Goal: Task Accomplishment & Management: Use online tool/utility

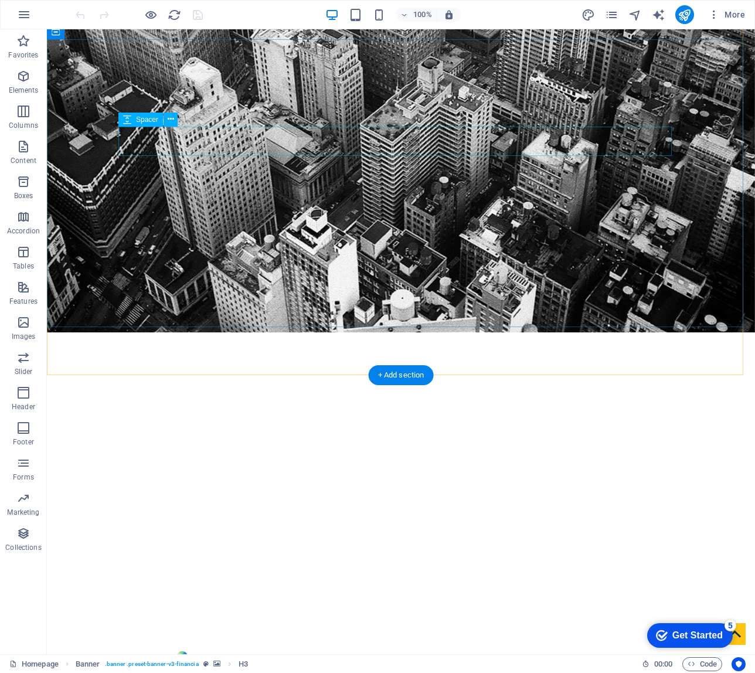
scroll to position [326, 0]
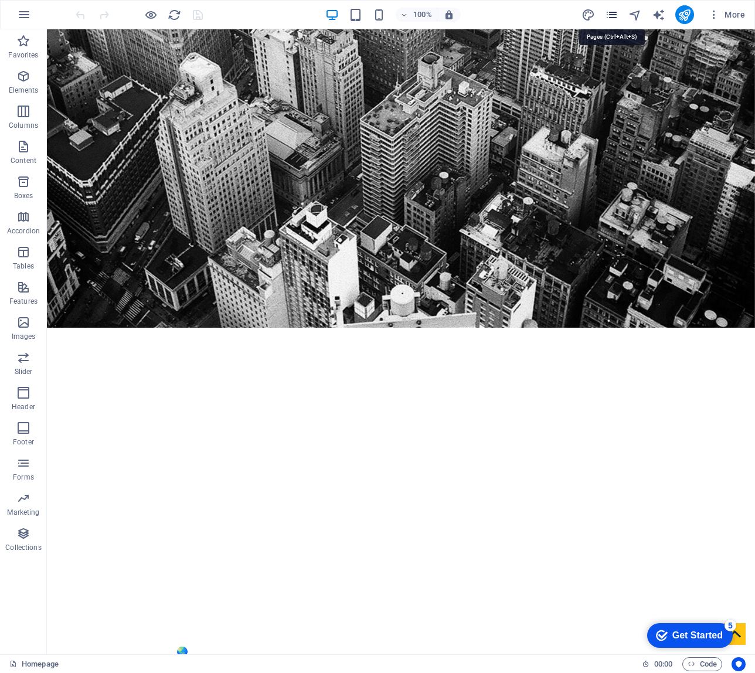
click at [566, 16] on icon "pages" at bounding box center [611, 14] width 13 height 13
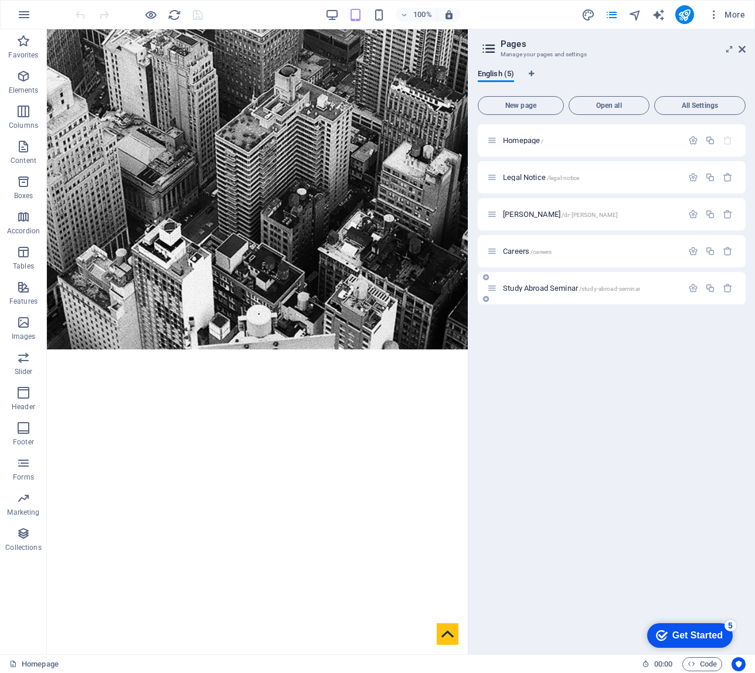
click at [543, 285] on span "Study Abroad Seminar /study-abroad-seminar" at bounding box center [571, 288] width 137 height 9
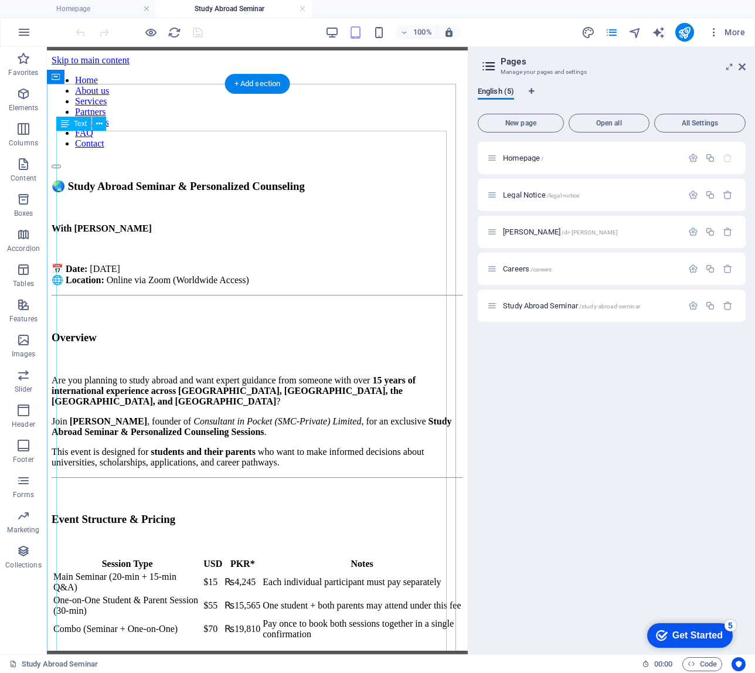
scroll to position [0, 0]
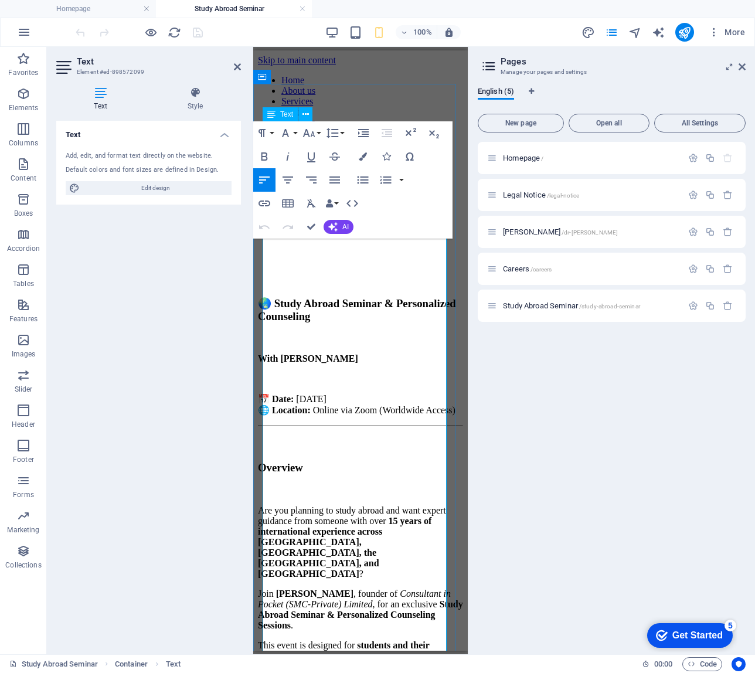
drag, startPoint x: 394, startPoint y: 287, endPoint x: 292, endPoint y: 288, distance: 101.4
click at [292, 353] on p "With [PERSON_NAME]" at bounding box center [360, 358] width 205 height 11
click at [267, 205] on icon "button" at bounding box center [264, 203] width 12 height 6
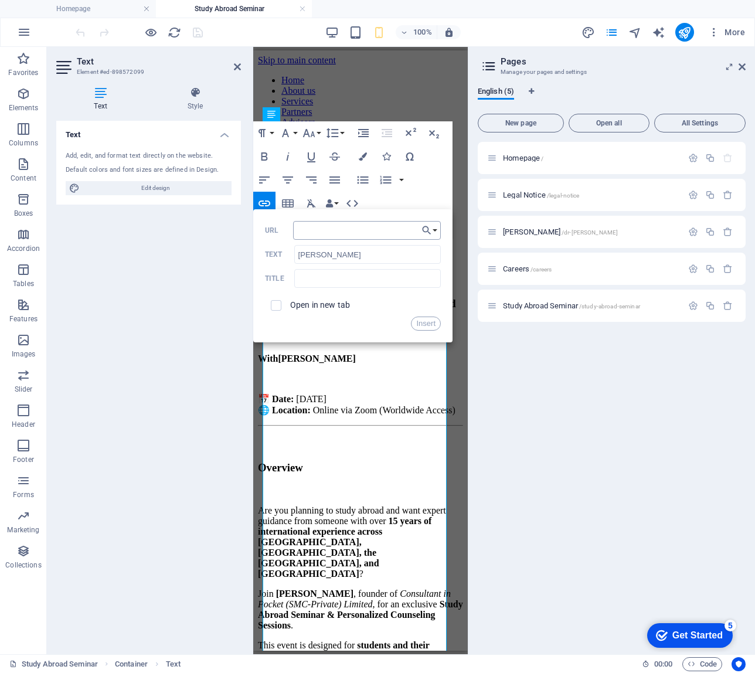
click at [328, 236] on input "URL" at bounding box center [367, 230] width 148 height 19
click at [318, 233] on input "URL" at bounding box center [367, 230] width 148 height 19
click at [285, 272] on div "Title" at bounding box center [353, 278] width 176 height 19
click at [335, 204] on button "Data Bindings" at bounding box center [332, 203] width 16 height 23
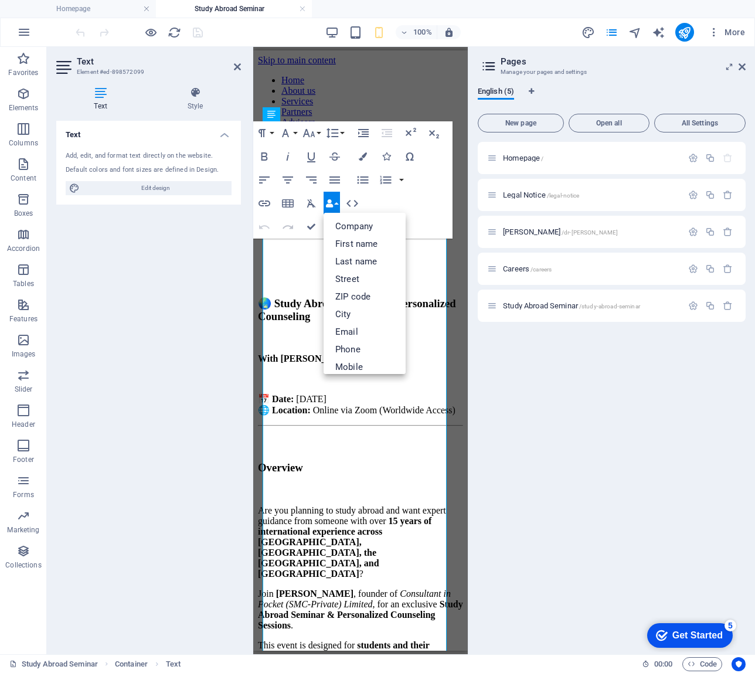
click at [291, 217] on button "Redo" at bounding box center [288, 226] width 22 height 23
click at [414, 218] on div "Paragraph Format Normal Heading 1 Heading 2 Heading 3 Heading 4 Heading 5 Headi…" at bounding box center [352, 179] width 199 height 117
click at [436, 334] on p at bounding box center [360, 339] width 205 height 11
click at [427, 334] on p at bounding box center [360, 339] width 205 height 11
click at [303, 461] on strong "Overview" at bounding box center [280, 467] width 45 height 12
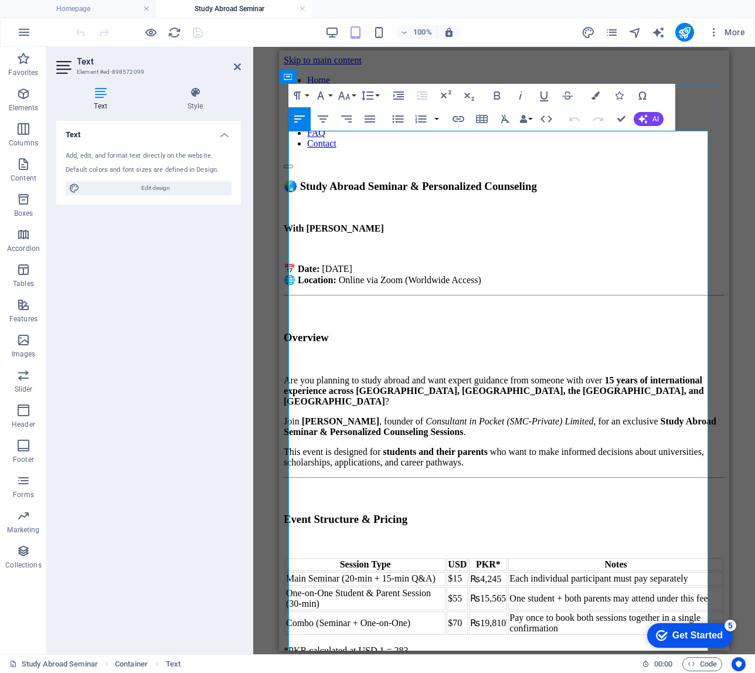
drag, startPoint x: 418, startPoint y: 166, endPoint x: 317, endPoint y: 165, distance: 100.8
click at [317, 223] on p "With [PERSON_NAME]" at bounding box center [504, 228] width 441 height 11
click at [457, 119] on icon "button" at bounding box center [458, 119] width 12 height 6
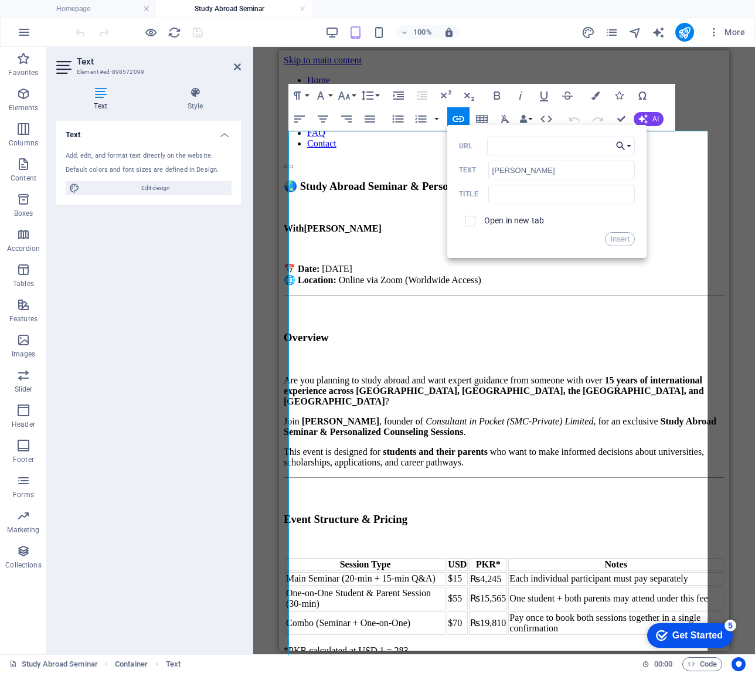
click at [566, 148] on button "Choose Link" at bounding box center [623, 146] width 22 height 19
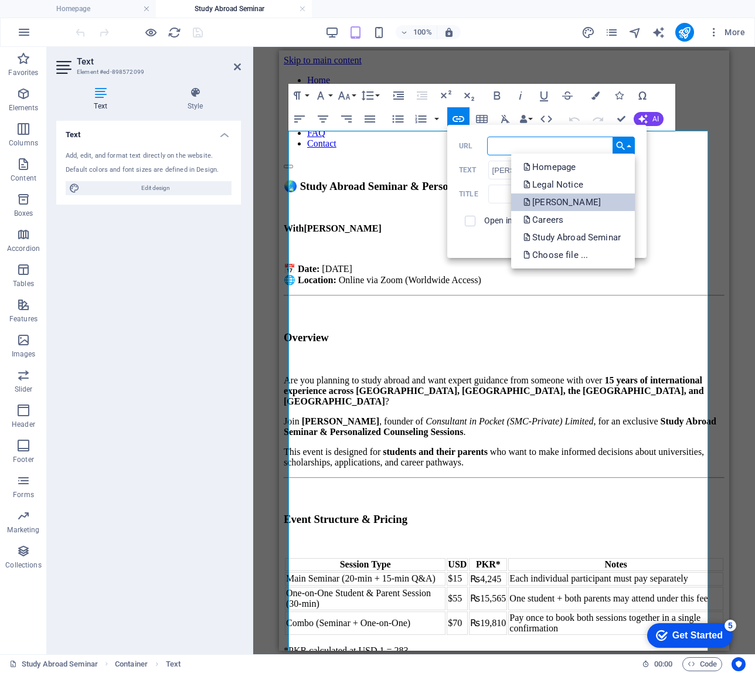
click at [566, 196] on p "[PERSON_NAME]" at bounding box center [563, 202] width 80 height 18
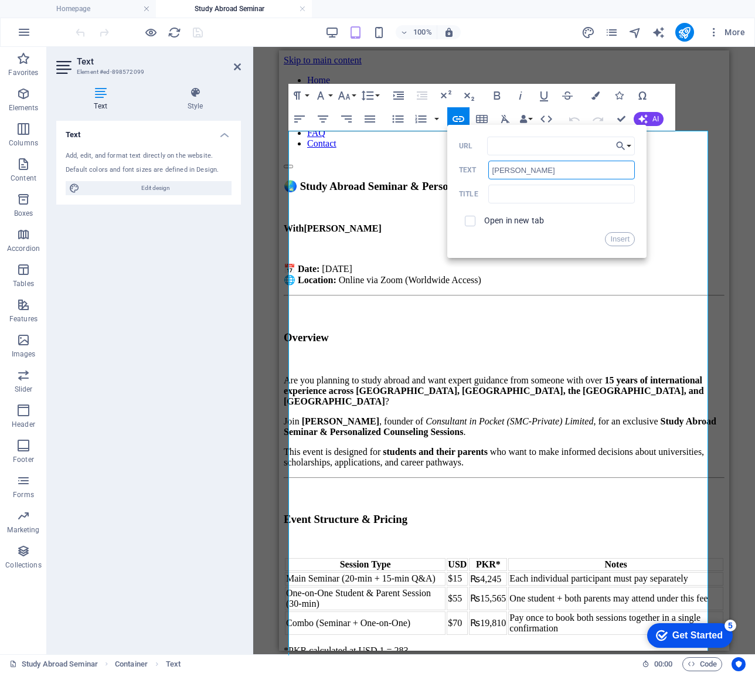
drag, startPoint x: 569, startPoint y: 173, endPoint x: 484, endPoint y: 168, distance: 85.7
click at [484, 168] on div "[PERSON_NAME] Text" at bounding box center [547, 170] width 176 height 19
click at [506, 194] on input "text" at bounding box center [561, 194] width 147 height 19
paste input "[PERSON_NAME]"
type input "[PERSON_NAME]"
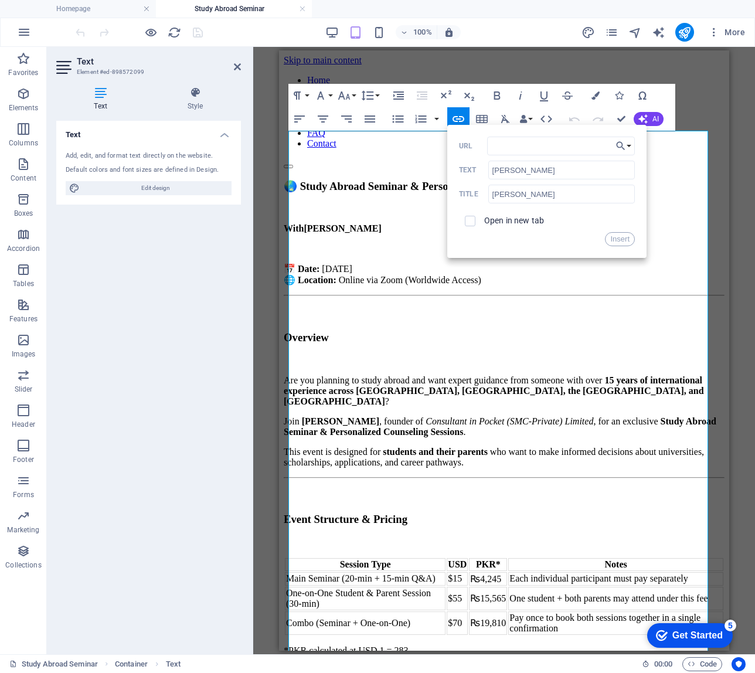
click at [557, 237] on div "Insert" at bounding box center [547, 239] width 176 height 14
click at [548, 375] on p "Are you planning to study abroad and want expert guidance from someone with ove…" at bounding box center [504, 391] width 441 height 32
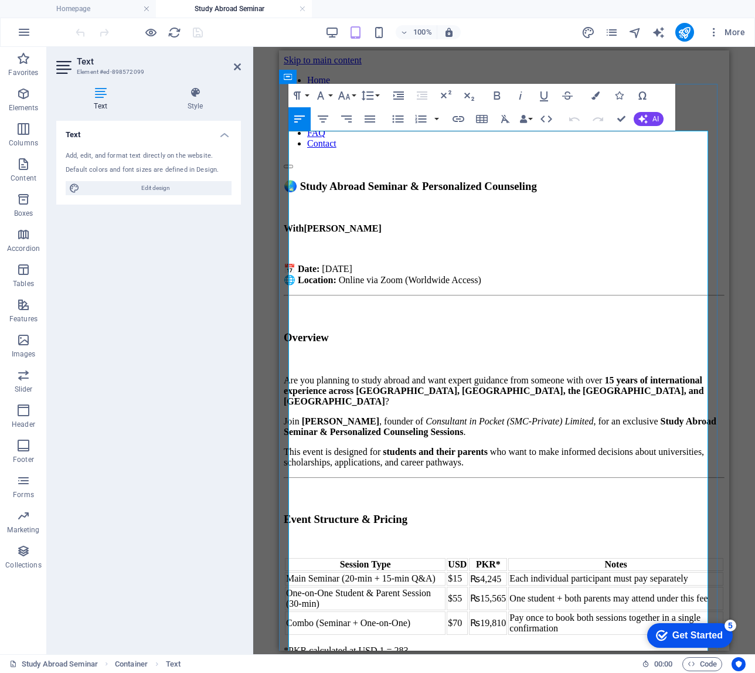
click at [382, 223] on strong "With [PERSON_NAME]" at bounding box center [333, 228] width 98 height 10
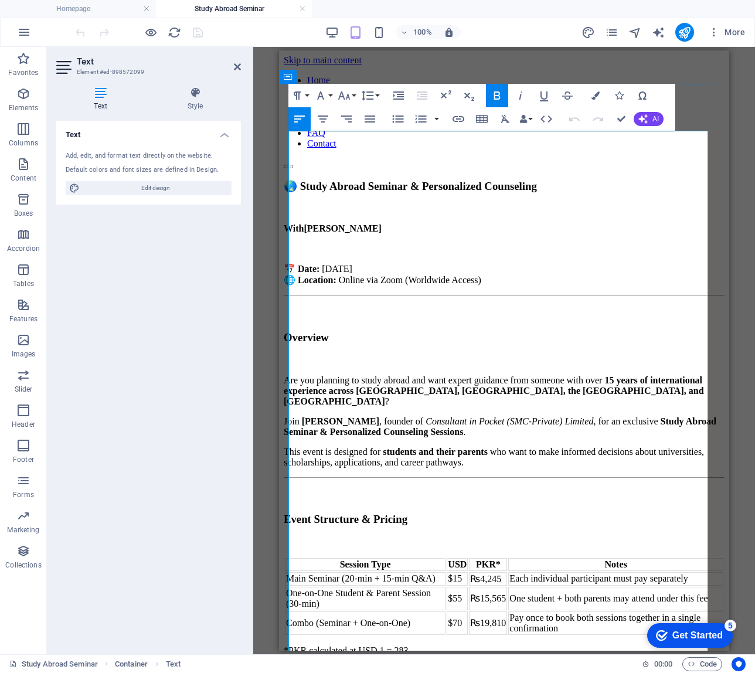
click at [437, 243] on p at bounding box center [504, 248] width 441 height 11
drag, startPoint x: 427, startPoint y: 168, endPoint x: 318, endPoint y: 167, distance: 109.6
click at [318, 223] on p "With [PERSON_NAME]" at bounding box center [504, 228] width 441 height 11
click at [192, 96] on icon at bounding box center [194, 93] width 91 height 12
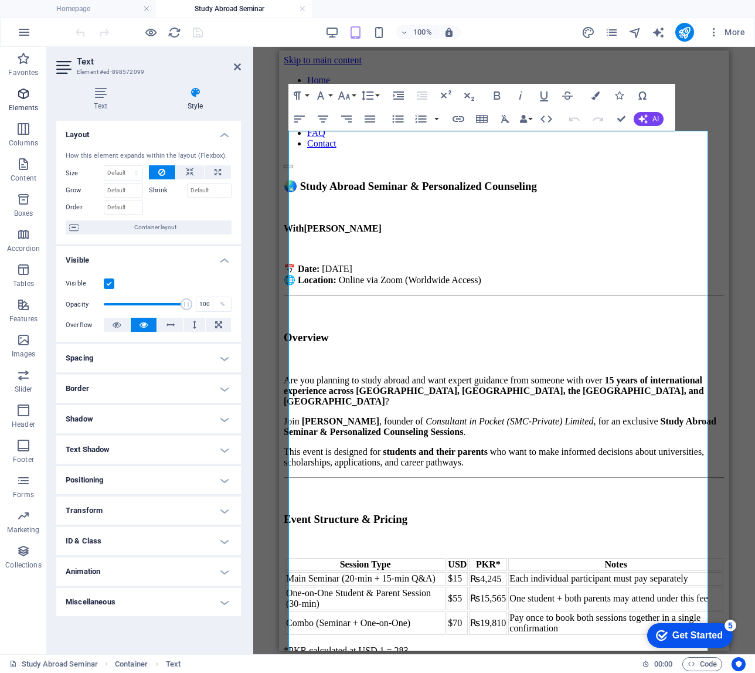
click at [26, 103] on p "Elements" at bounding box center [24, 107] width 30 height 9
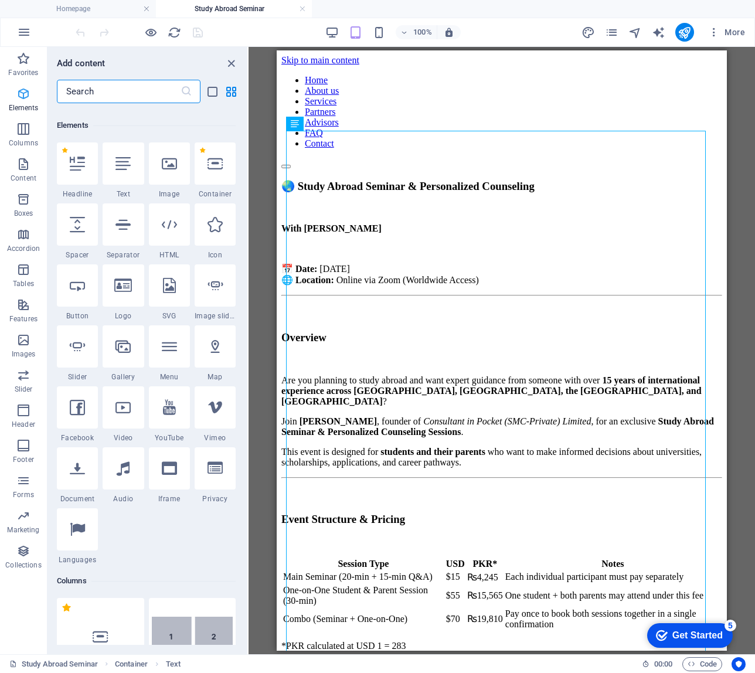
scroll to position [125, 0]
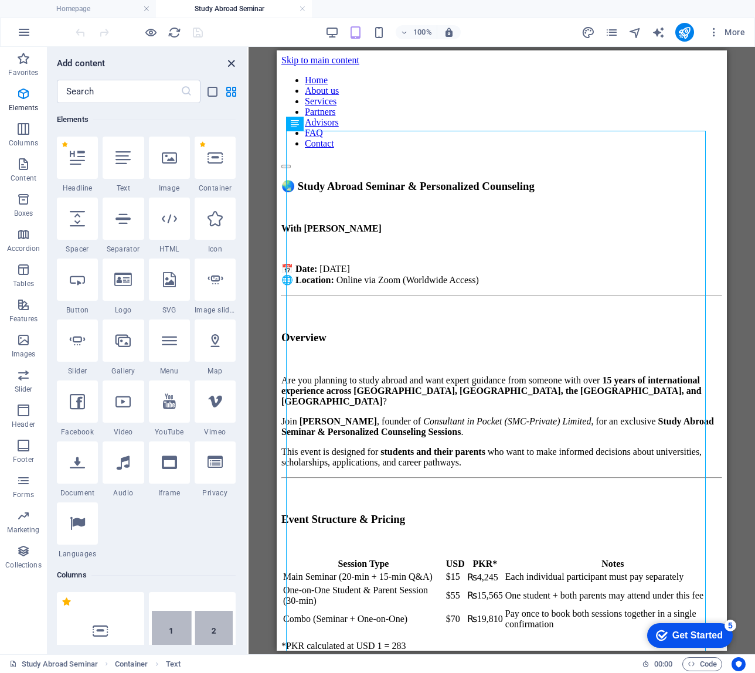
click at [234, 64] on icon "close panel" at bounding box center [230, 63] width 13 height 13
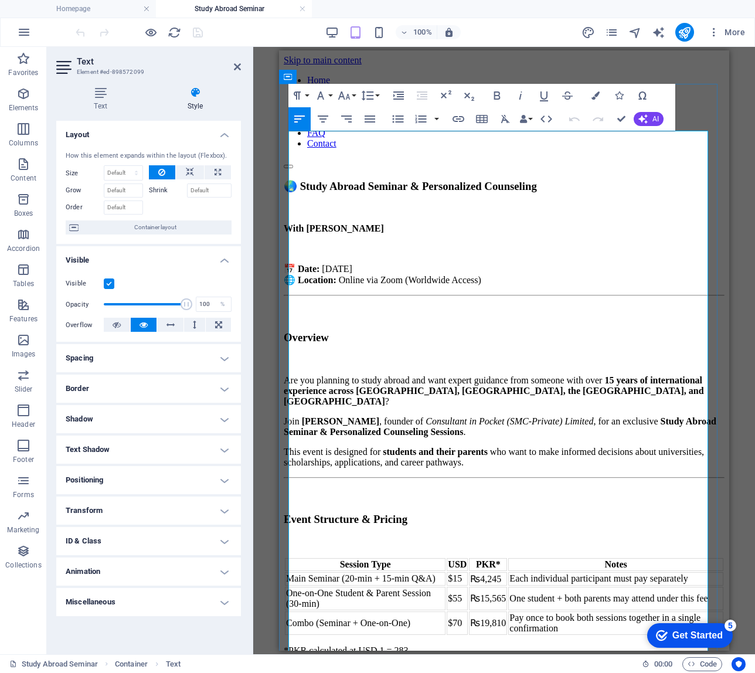
drag, startPoint x: 428, startPoint y: 165, endPoint x: 319, endPoint y: 165, distance: 109.6
click at [319, 223] on p "With [PERSON_NAME]" at bounding box center [504, 228] width 441 height 11
click at [529, 120] on button "Data Bindings" at bounding box center [526, 118] width 16 height 23
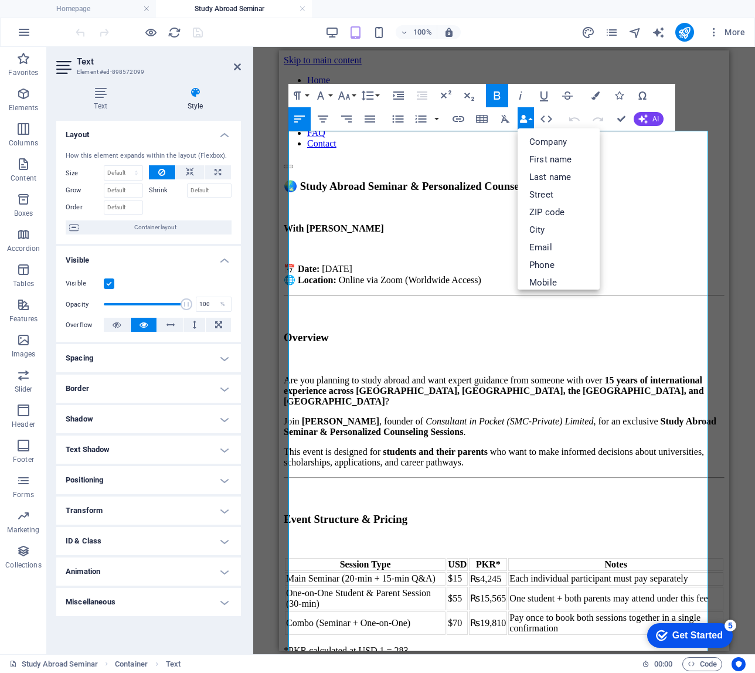
click at [566, 94] on div "Paragraph Format Normal Heading 1 Heading 2 Heading 3 Heading 4 Heading 5 Headi…" at bounding box center [481, 107] width 387 height 47
click at [566, 94] on icon "button" at bounding box center [567, 96] width 14 height 14
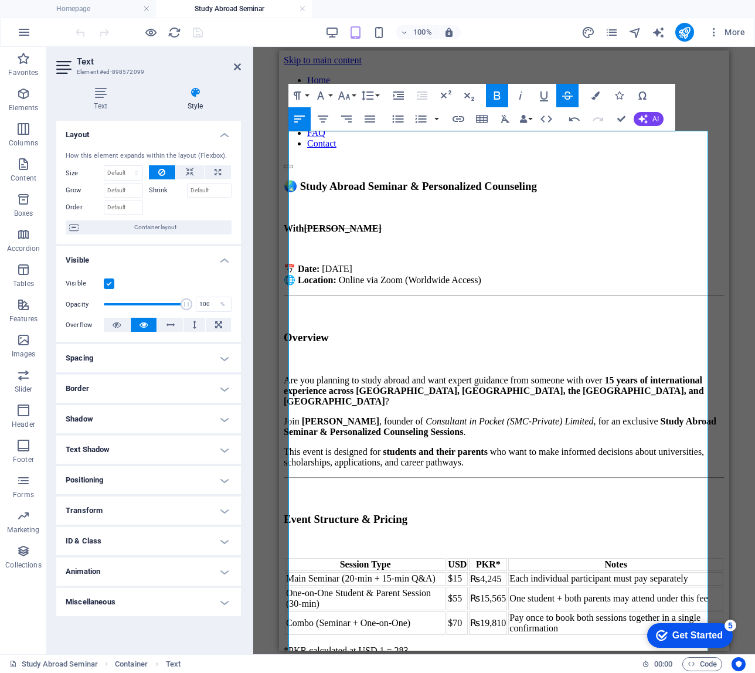
click at [566, 94] on icon "button" at bounding box center [567, 96] width 14 height 14
click at [441, 120] on button "button" at bounding box center [436, 118] width 9 height 23
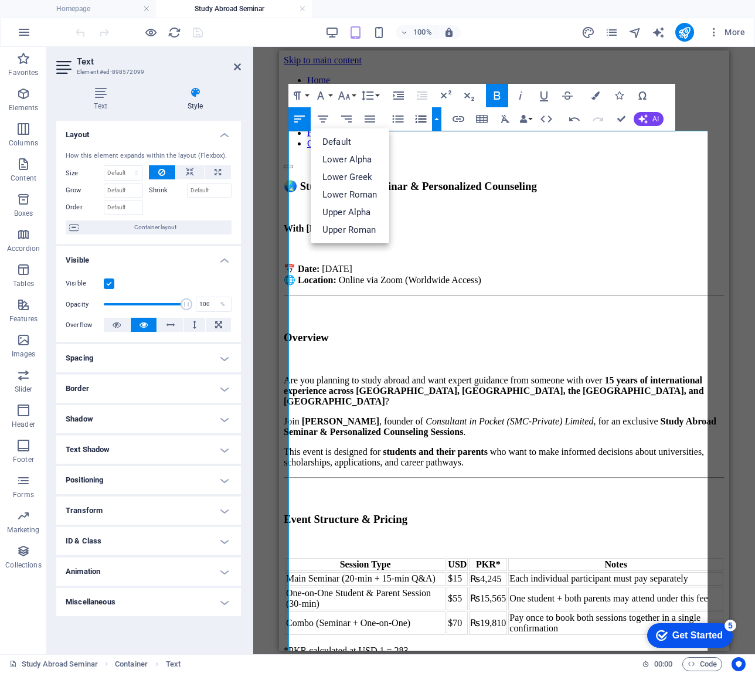
click at [441, 120] on button "button" at bounding box center [436, 118] width 9 height 23
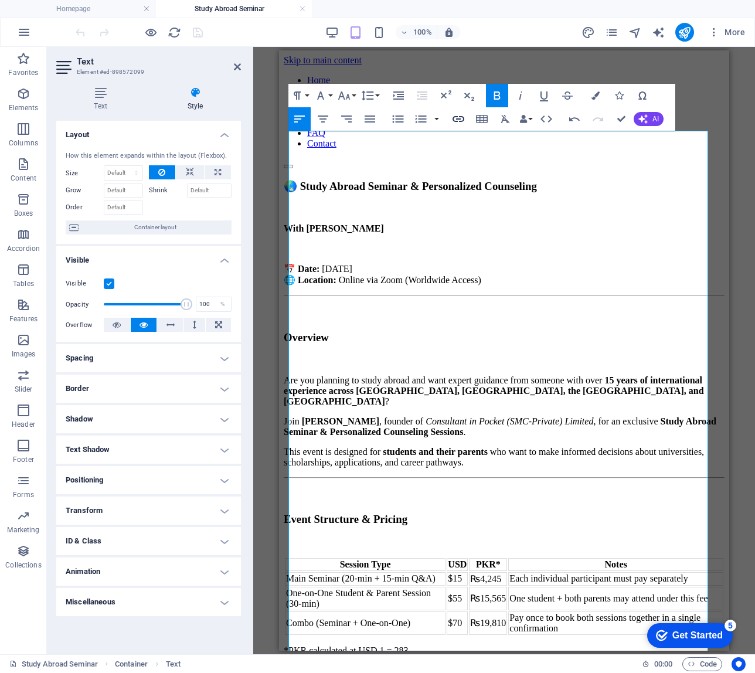
click at [459, 120] on icon "button" at bounding box center [458, 119] width 14 height 14
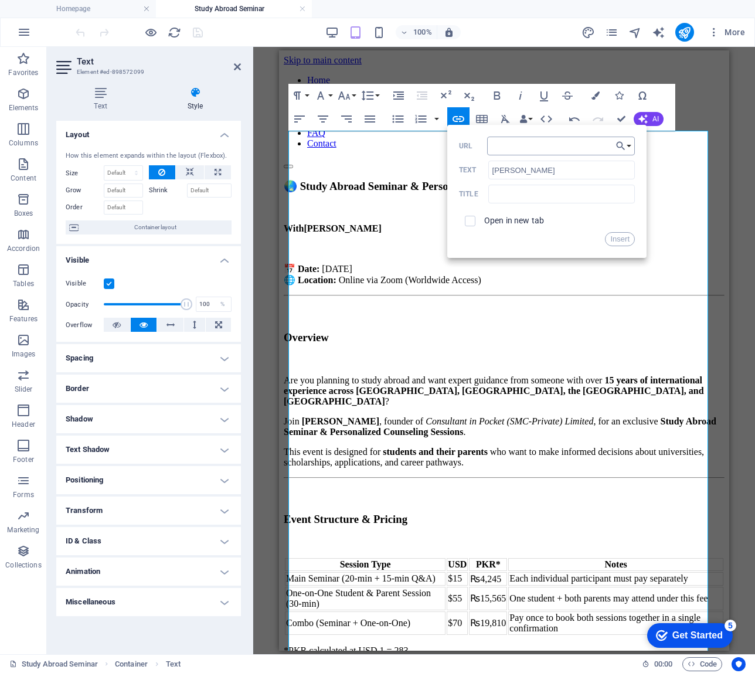
click at [530, 146] on input "URL" at bounding box center [561, 146] width 148 height 19
click at [557, 199] on input "text" at bounding box center [561, 194] width 147 height 19
click at [552, 154] on input "[URL][DOMAIN_NAME]" at bounding box center [561, 146] width 148 height 19
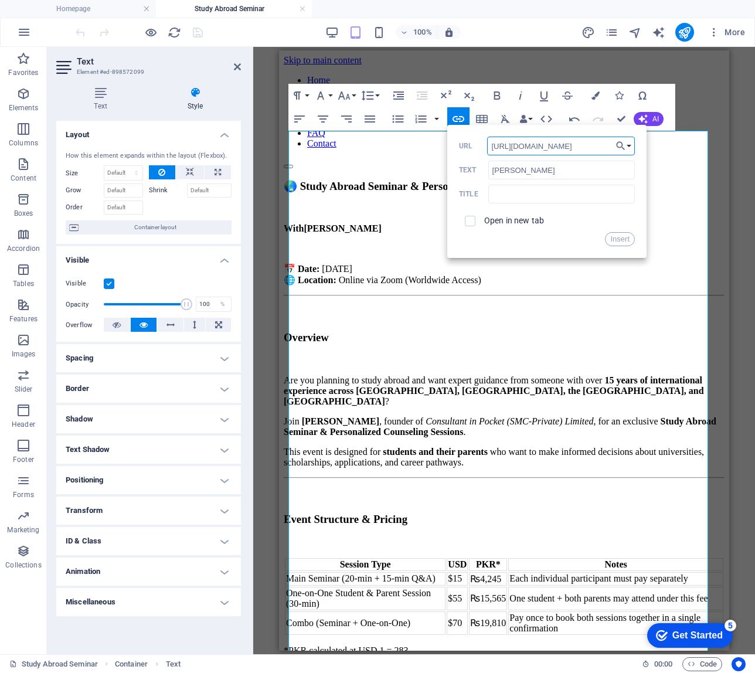
paste input "dr-[PERSON_NAME]"
type input "[URL][DOMAIN_NAME][PERSON_NAME]"
click at [560, 197] on input "text" at bounding box center [561, 194] width 147 height 19
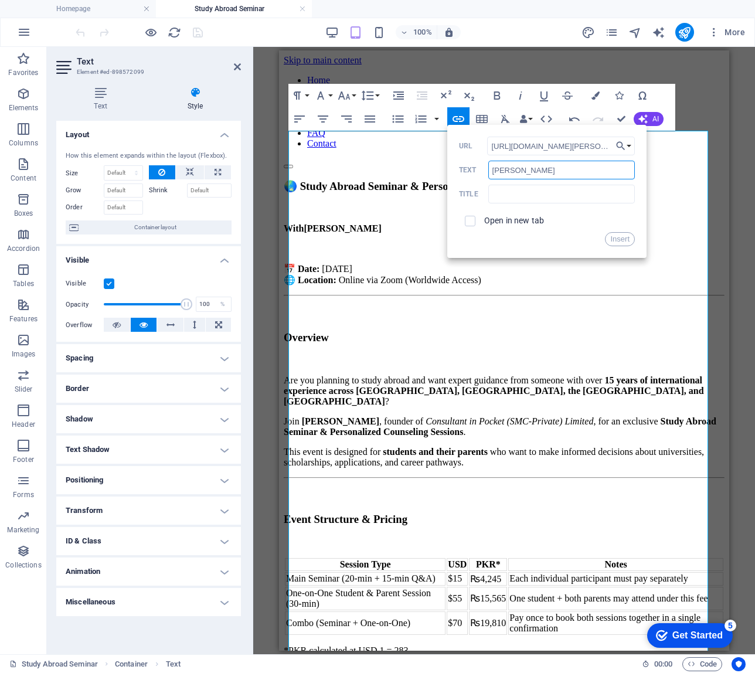
click at [566, 173] on input "[PERSON_NAME]" at bounding box center [561, 170] width 147 height 19
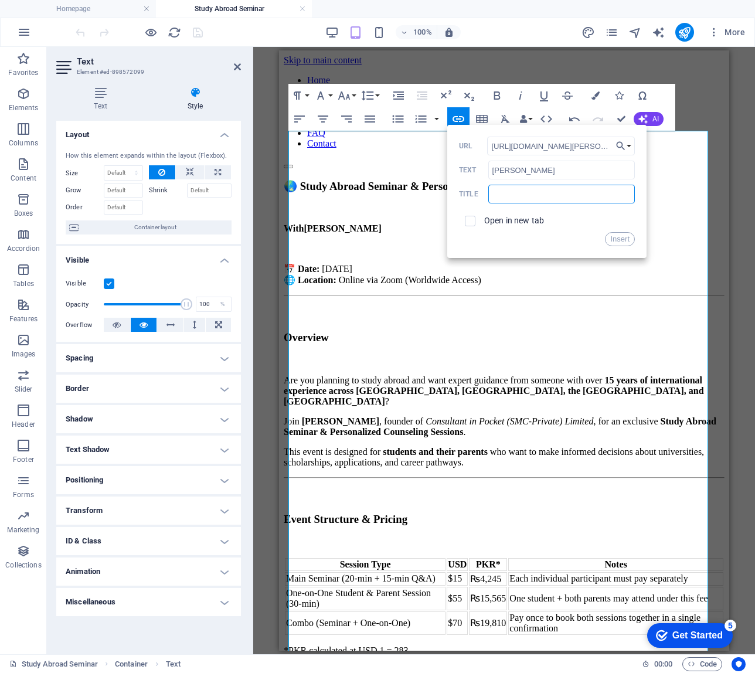
click at [566, 196] on input "text" at bounding box center [561, 194] width 147 height 19
paste input "[PERSON_NAME]"
type input "[PERSON_NAME]"
click at [566, 234] on button "Insert" at bounding box center [620, 239] width 30 height 14
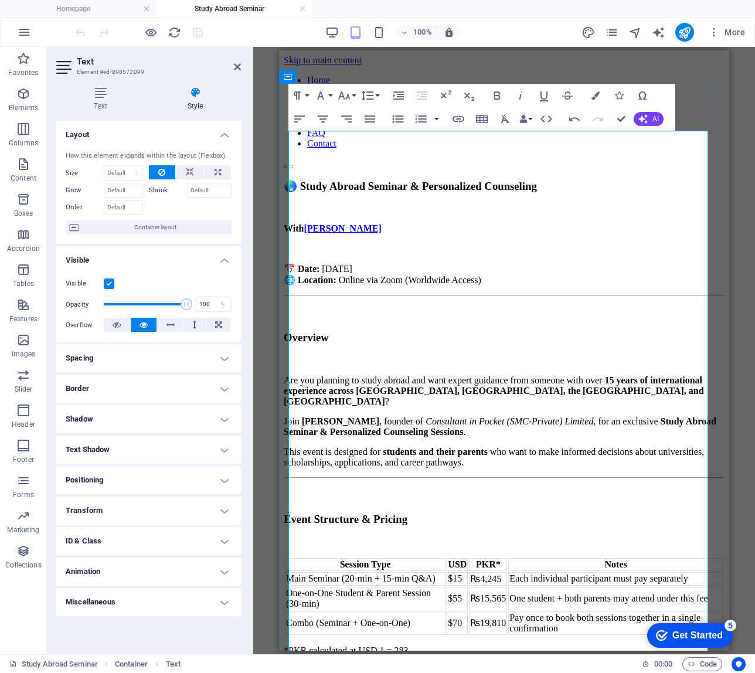
click at [562, 307] on h3 at bounding box center [504, 313] width 441 height 13
click at [497, 375] on p "Are you planning to study abroad and want expert guidance from someone with ove…" at bounding box center [504, 391] width 441 height 32
click at [240, 63] on icon at bounding box center [237, 66] width 7 height 9
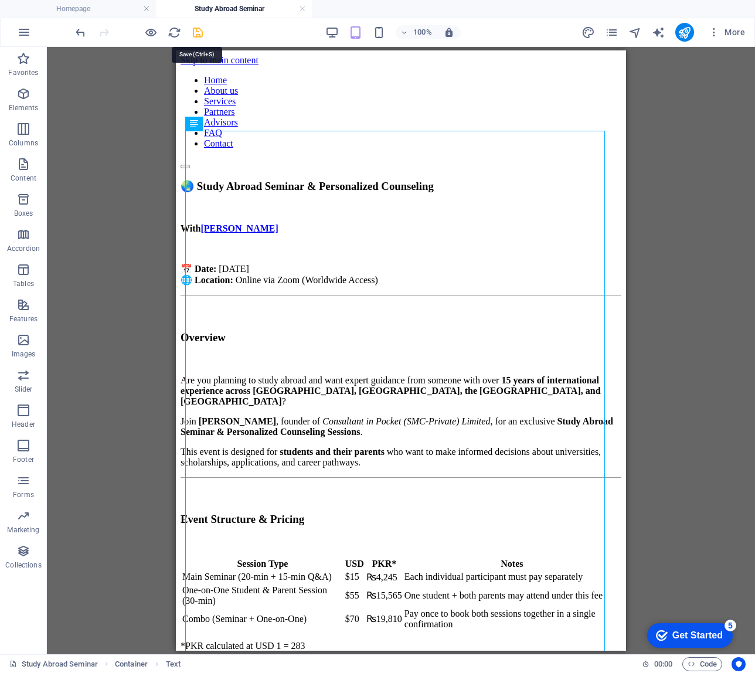
click at [199, 34] on icon "save" at bounding box center [197, 32] width 13 height 13
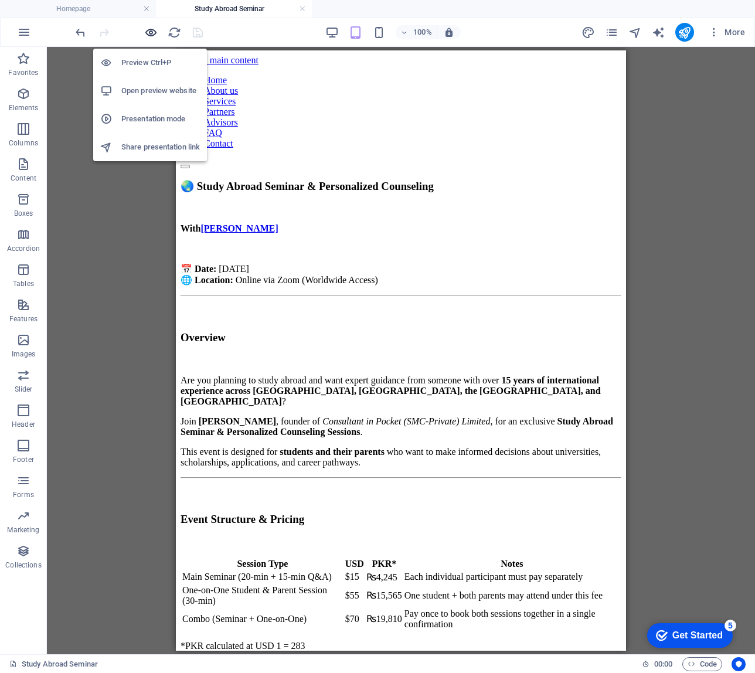
click at [148, 32] on icon "button" at bounding box center [150, 32] width 13 height 13
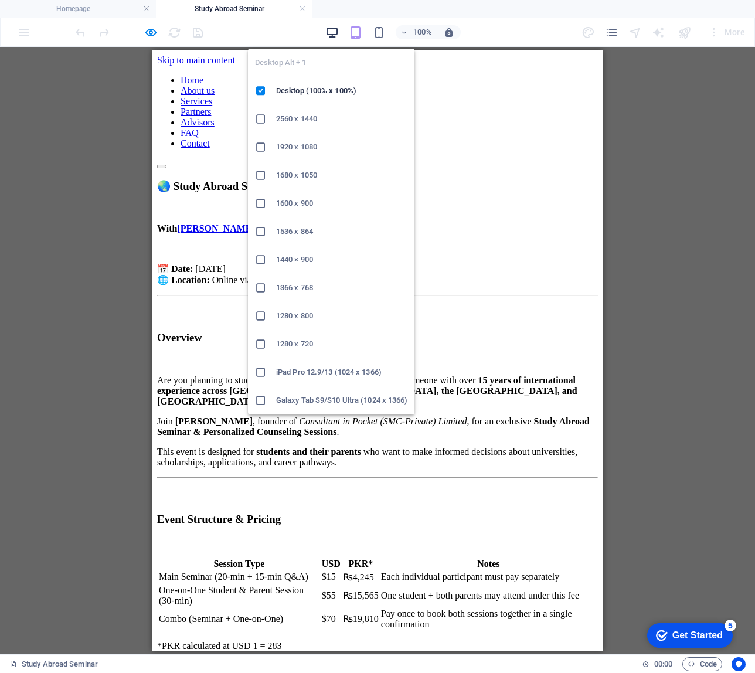
click at [330, 26] on icon "button" at bounding box center [331, 32] width 13 height 13
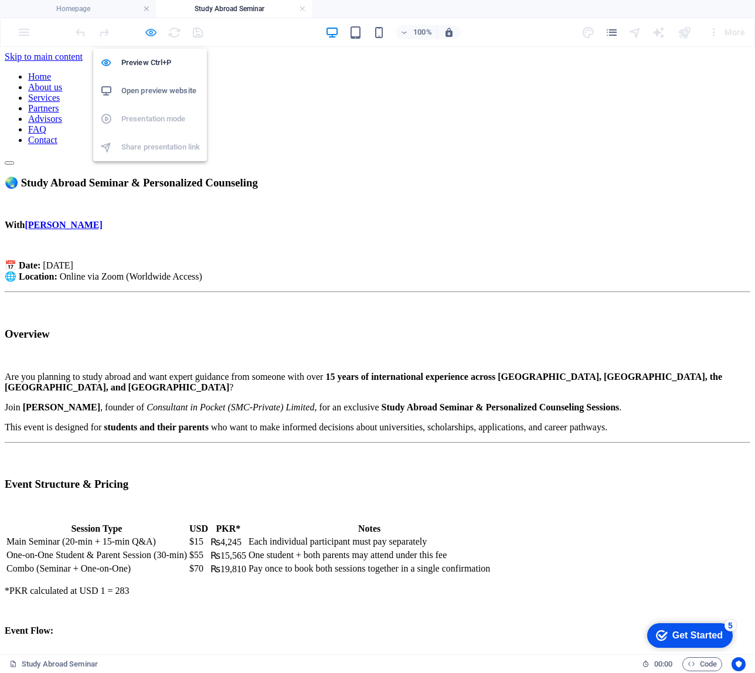
click at [147, 37] on icon "button" at bounding box center [150, 32] width 13 height 13
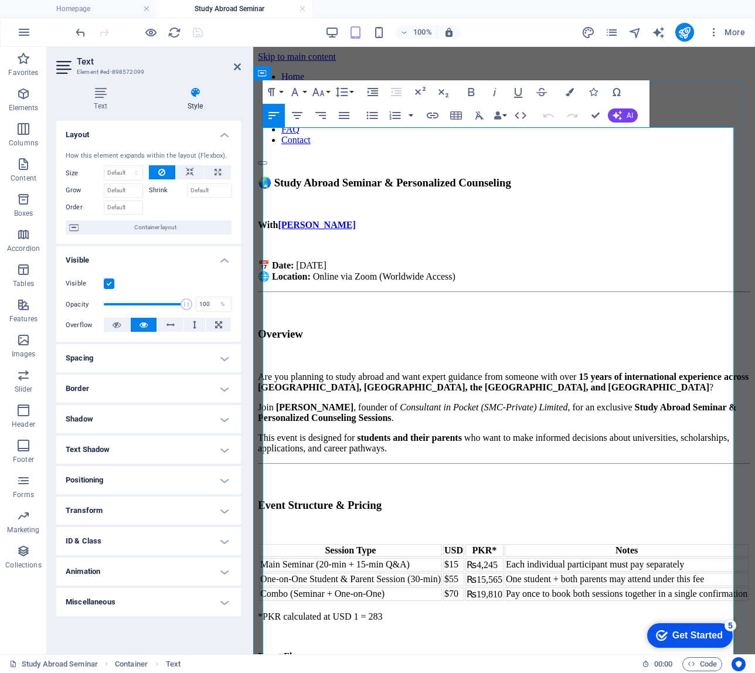
drag, startPoint x: 393, startPoint y: 170, endPoint x: 291, endPoint y: 161, distance: 102.4
click at [291, 220] on p "With [PERSON_NAME]" at bounding box center [504, 225] width 492 height 11
click at [566, 89] on icon "button" at bounding box center [570, 92] width 8 height 8
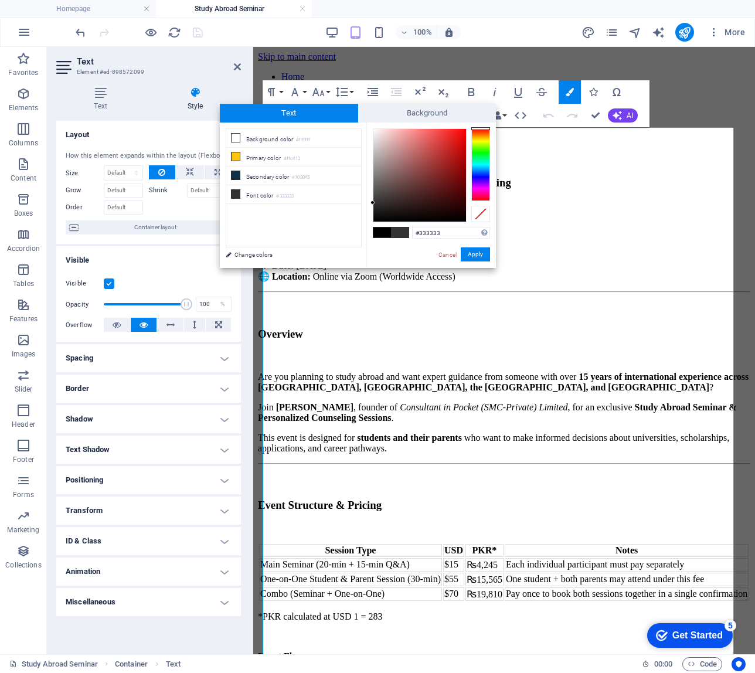
click at [308, 113] on span "Text" at bounding box center [289, 113] width 138 height 19
click at [481, 173] on div at bounding box center [480, 164] width 19 height 73
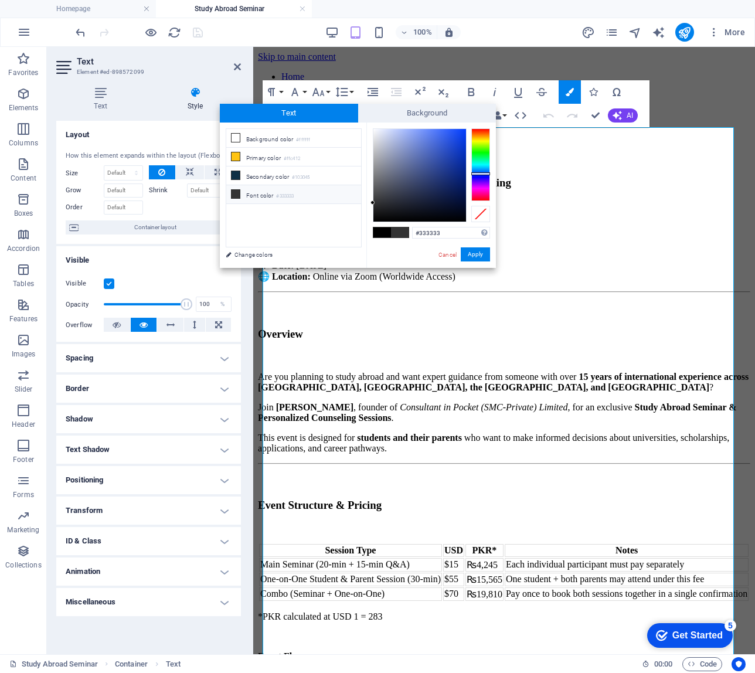
click at [481, 177] on div at bounding box center [480, 164] width 19 height 73
click at [482, 171] on div at bounding box center [480, 164] width 19 height 73
click at [482, 173] on div at bounding box center [480, 164] width 19 height 73
click at [430, 129] on div at bounding box center [419, 175] width 93 height 93
click at [447, 146] on div at bounding box center [419, 175] width 93 height 93
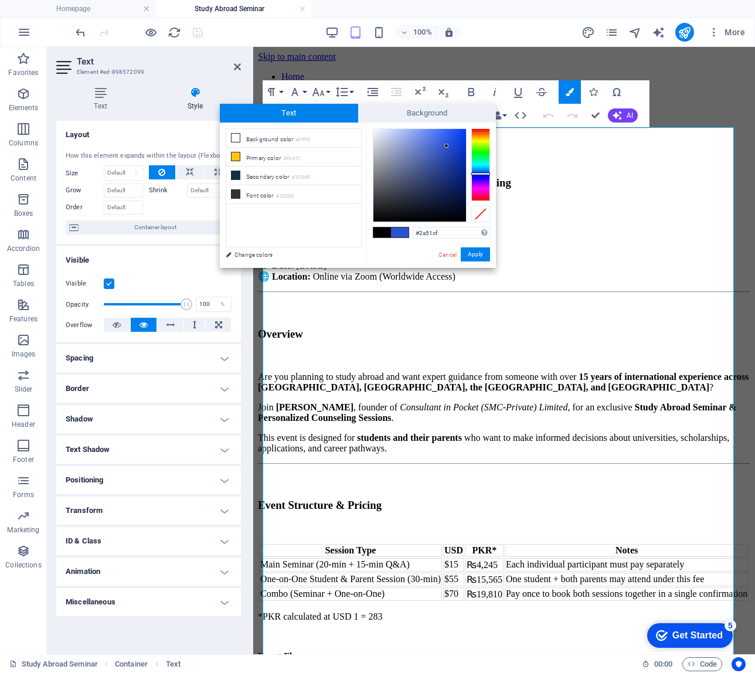
click at [484, 170] on div at bounding box center [480, 164] width 19 height 73
click at [483, 171] on div at bounding box center [480, 171] width 19 height 3
click at [453, 144] on div at bounding box center [419, 175] width 93 height 93
type input "#1d6cd5"
click at [484, 255] on button "Apply" at bounding box center [475, 254] width 29 height 14
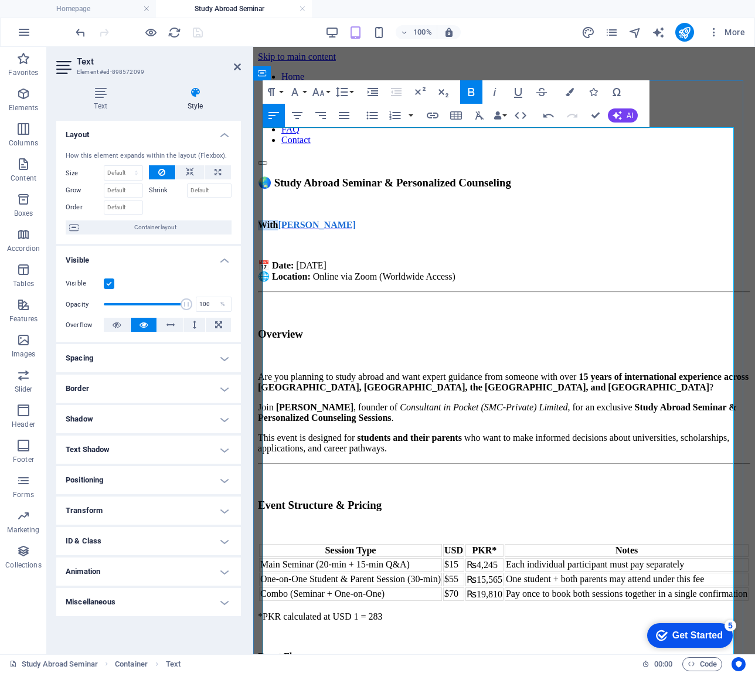
click at [512, 328] on h3 "Overview" at bounding box center [504, 334] width 492 height 13
click at [237, 65] on icon at bounding box center [237, 66] width 7 height 9
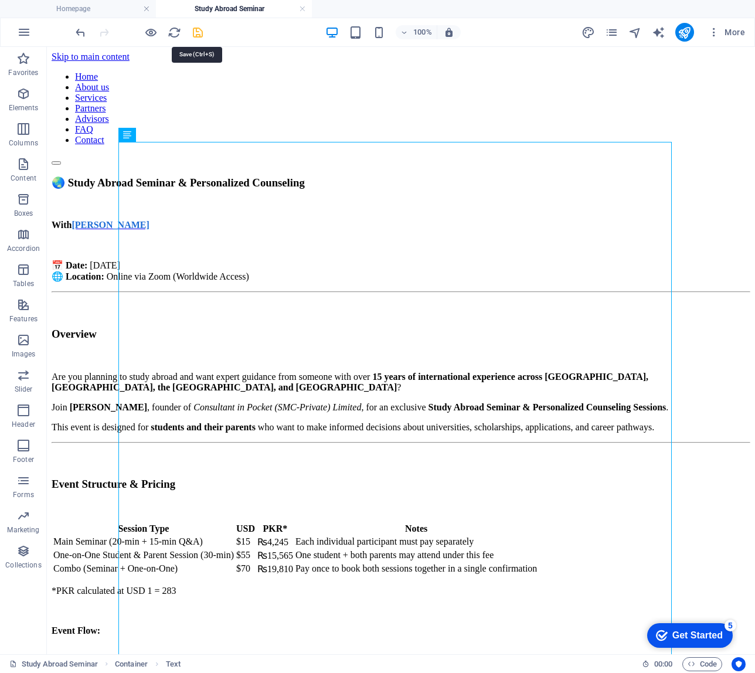
click at [195, 31] on icon "save" at bounding box center [197, 32] width 13 height 13
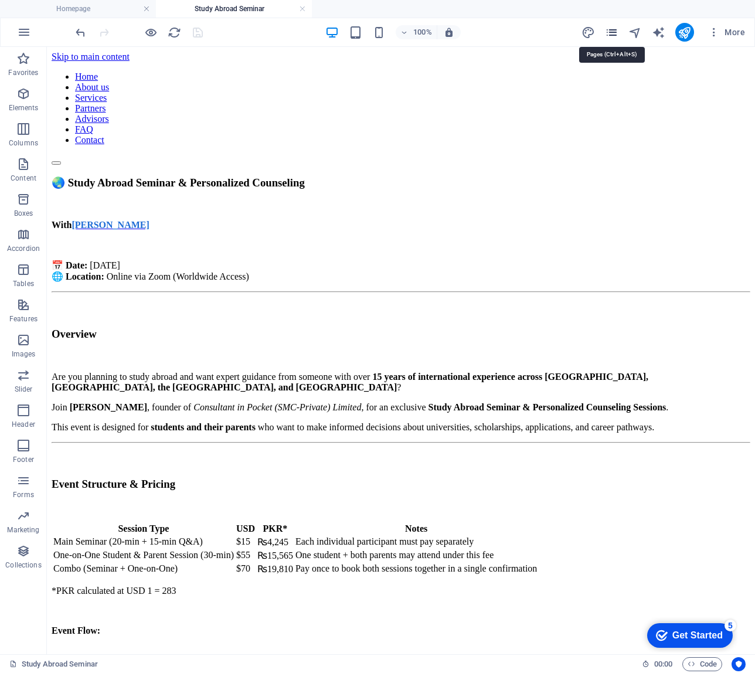
click at [566, 34] on icon "pages" at bounding box center [611, 32] width 13 height 13
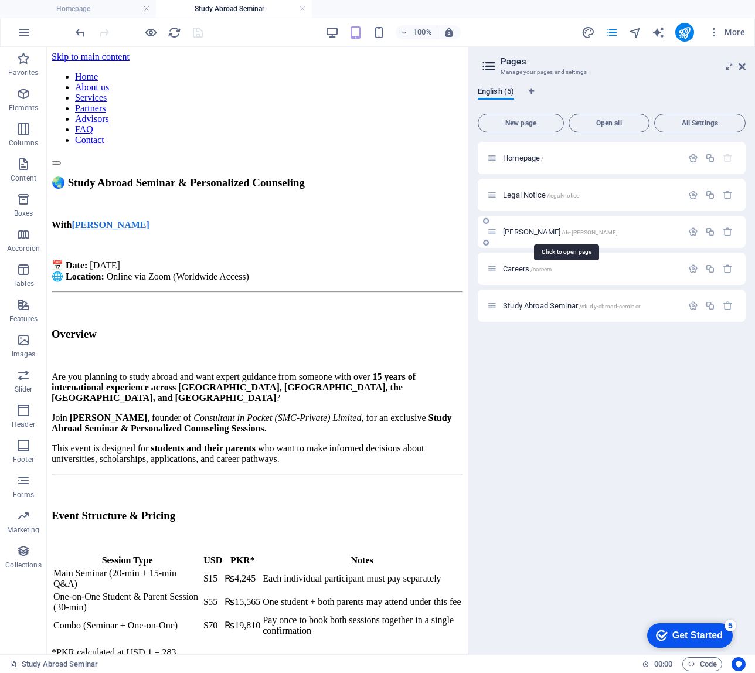
click at [543, 234] on span "[PERSON_NAME] /dr-[PERSON_NAME]" at bounding box center [560, 231] width 115 height 9
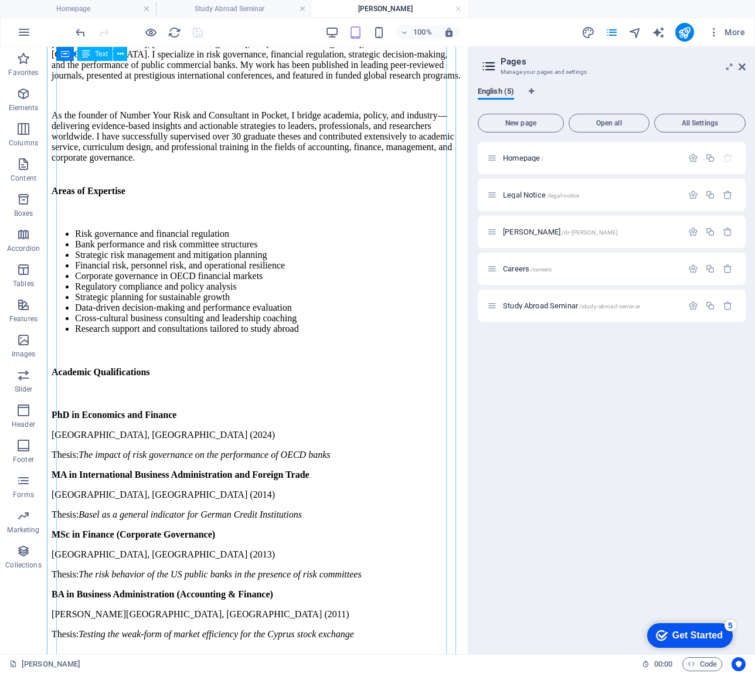
scroll to position [268, 0]
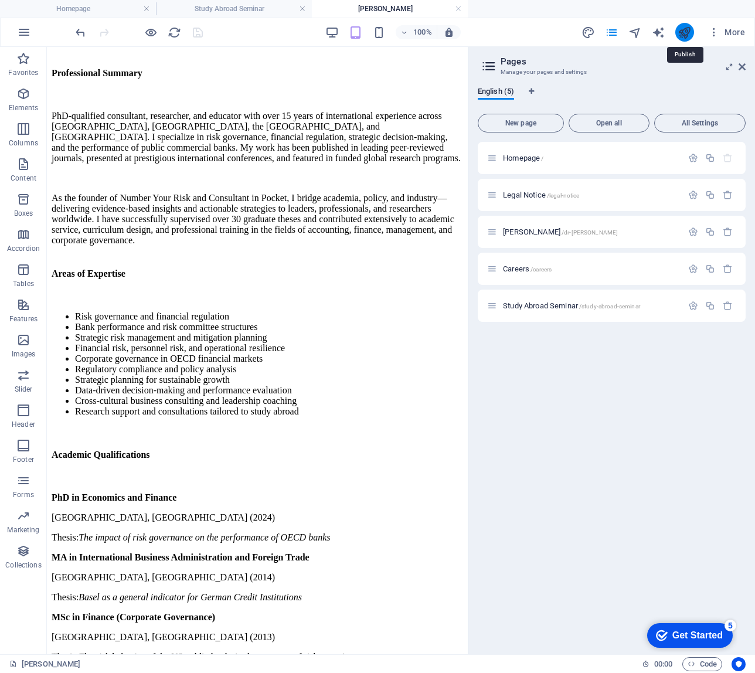
click at [566, 30] on icon "publish" at bounding box center [684, 32] width 13 height 13
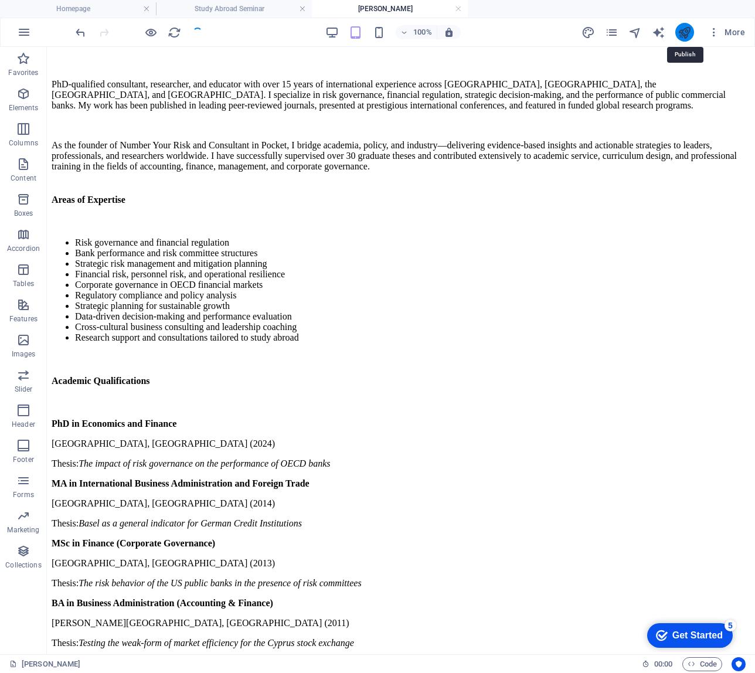
scroll to position [275, 0]
